Goal: Task Accomplishment & Management: Manage account settings

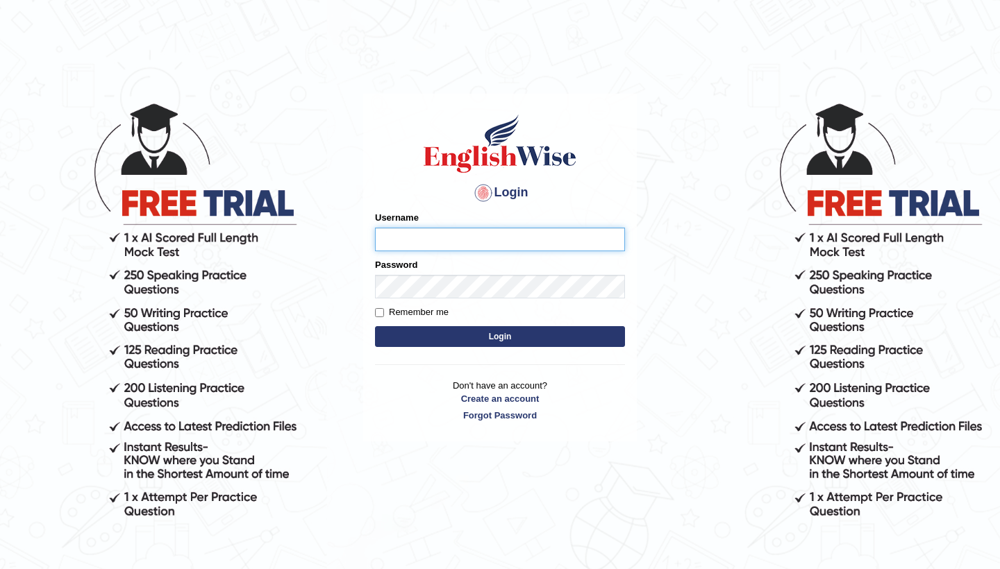
type input "manishas_mt"
click at [493, 337] on button "Login" at bounding box center [500, 336] width 250 height 21
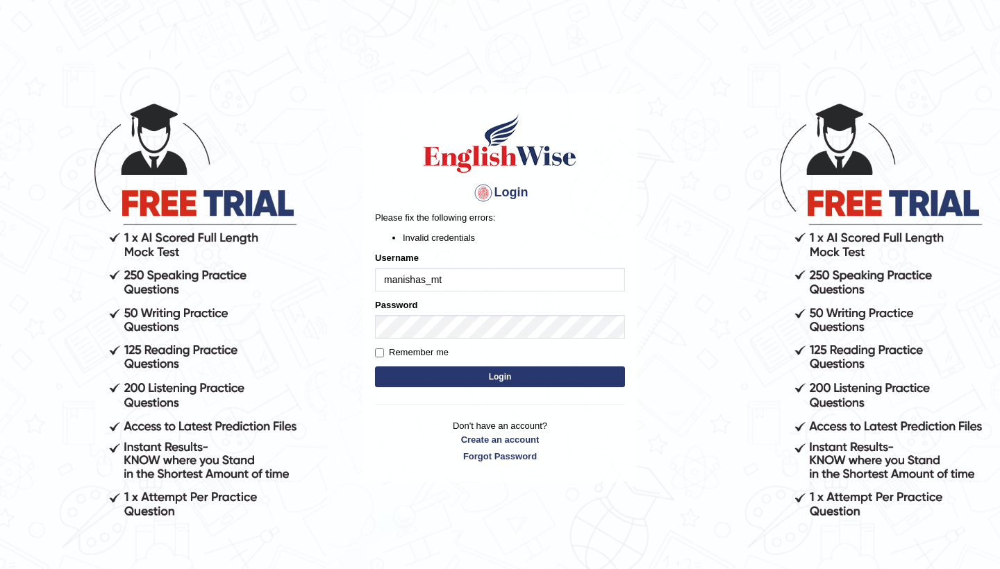
click at [627, 202] on div "Login Please fix the following errors: Invalid credentials Username manishas_mt…" at bounding box center [500, 288] width 274 height 388
